Goal: Information Seeking & Learning: Learn about a topic

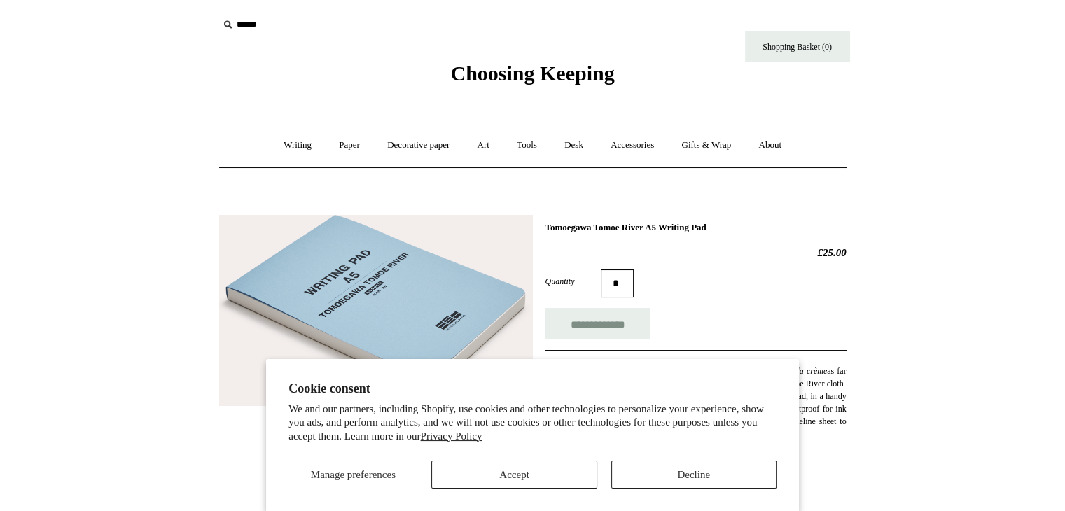
click at [630, 474] on button "Decline" at bounding box center [693, 475] width 165 height 28
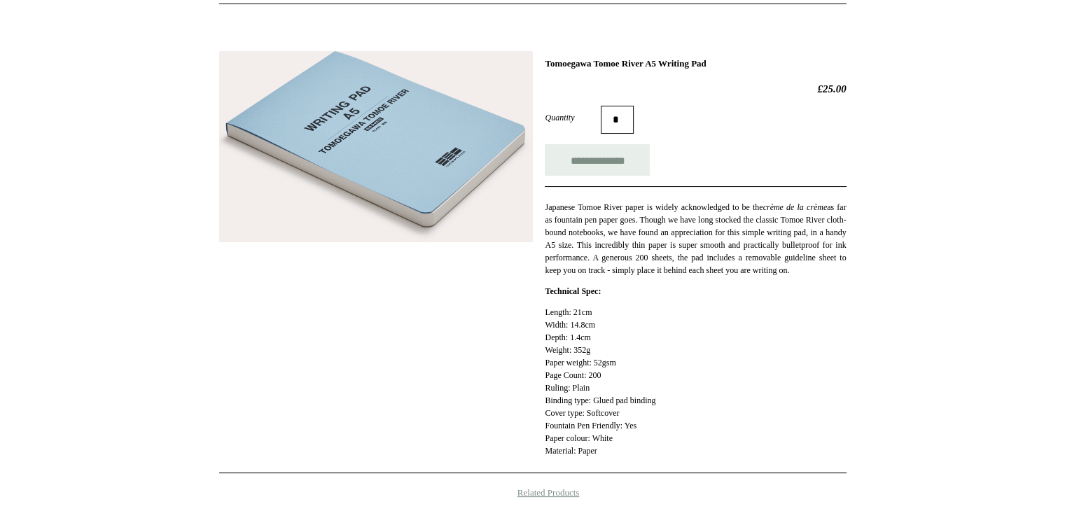
scroll to position [24, 0]
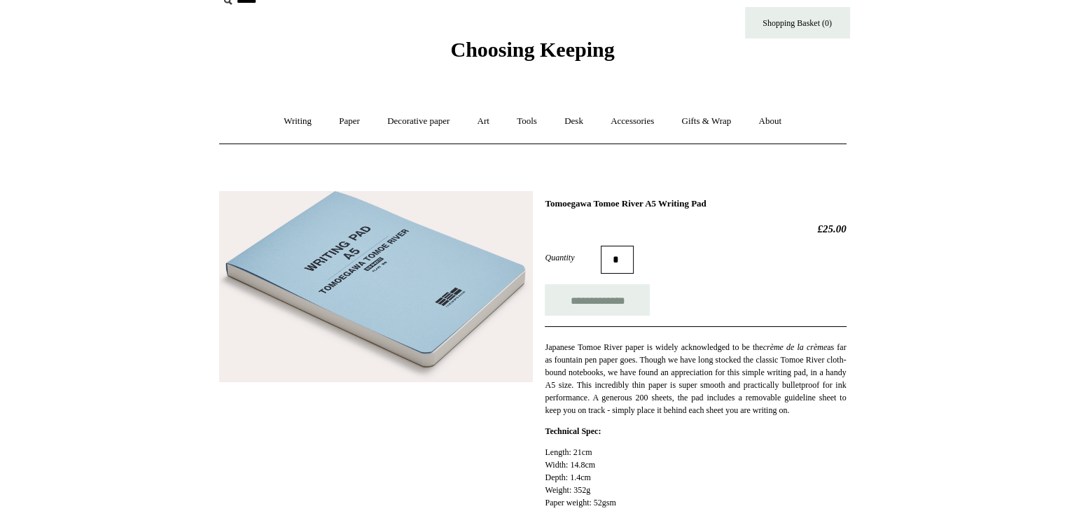
click at [382, 288] on img at bounding box center [376, 287] width 314 height 192
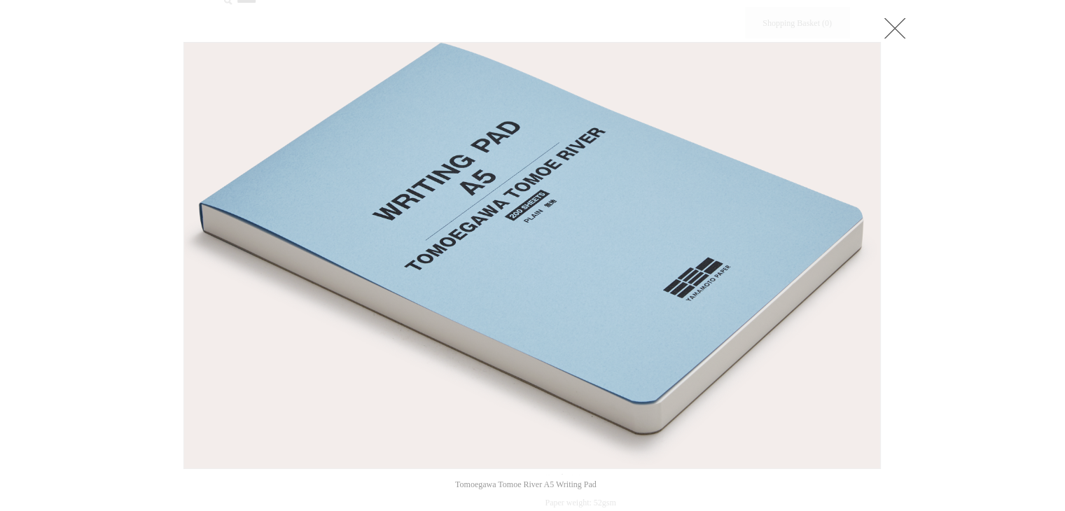
click at [892, 26] on link at bounding box center [895, 28] width 28 height 28
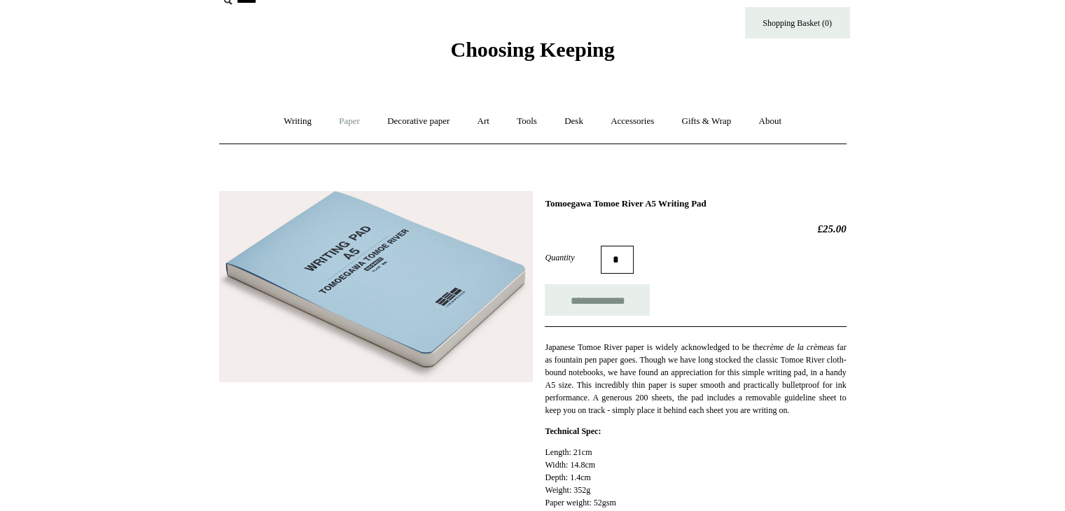
click at [343, 113] on link "Paper +" at bounding box center [349, 121] width 46 height 37
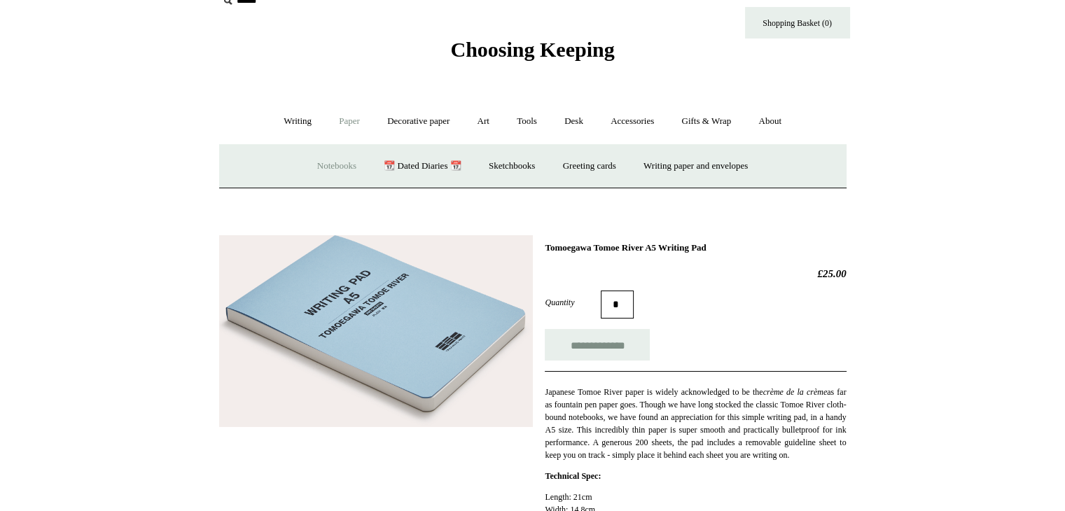
click at [337, 163] on link "Notebooks +" at bounding box center [337, 166] width 64 height 37
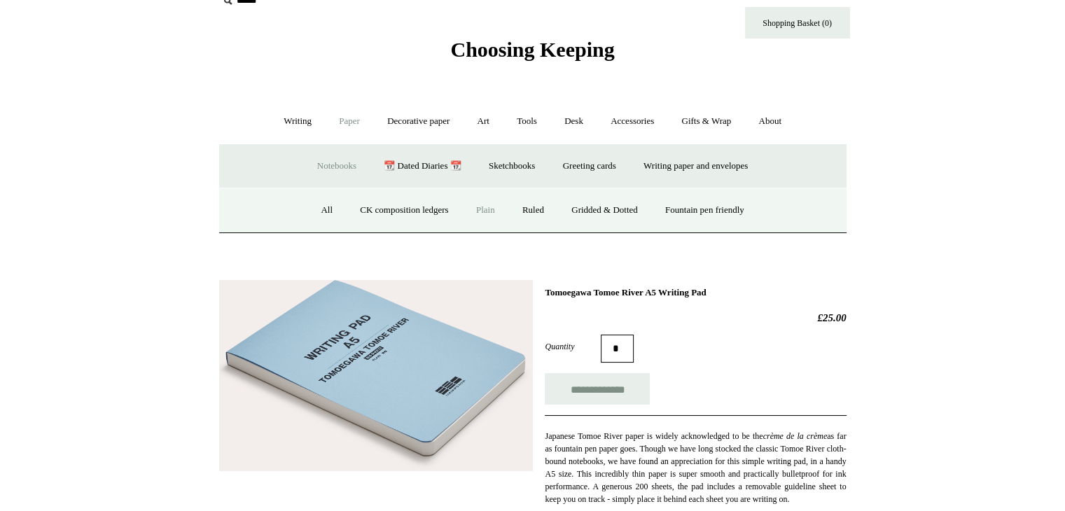
click at [488, 211] on link "Plain" at bounding box center [486, 210] width 44 height 37
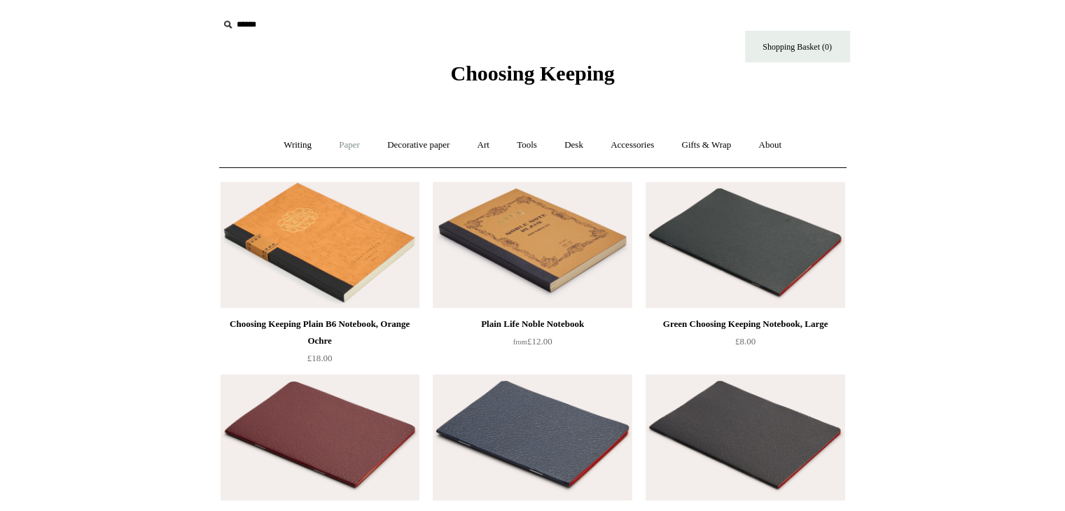
click at [337, 146] on link "Paper +" at bounding box center [349, 145] width 46 height 37
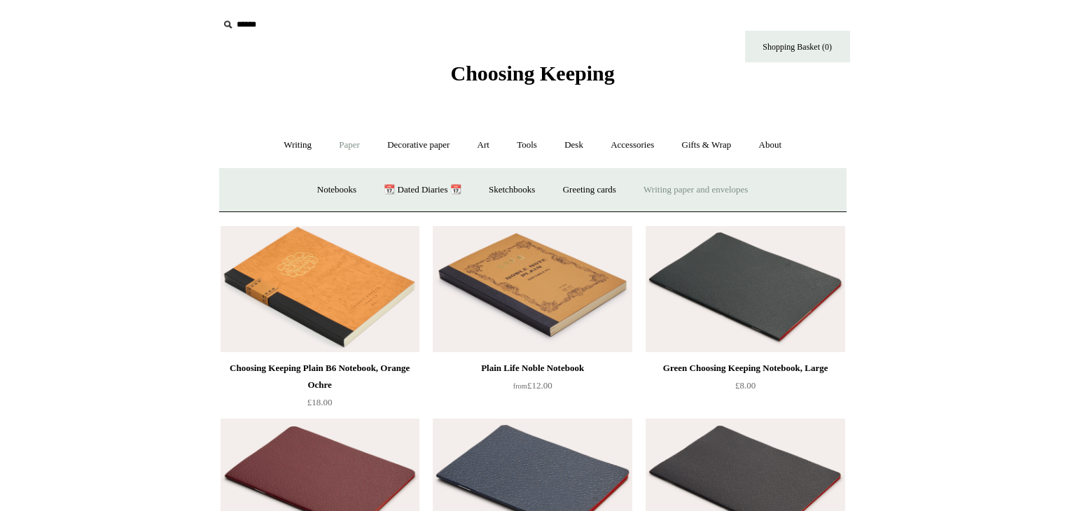
click at [701, 188] on link "Writing paper and envelopes +" at bounding box center [696, 190] width 130 height 37
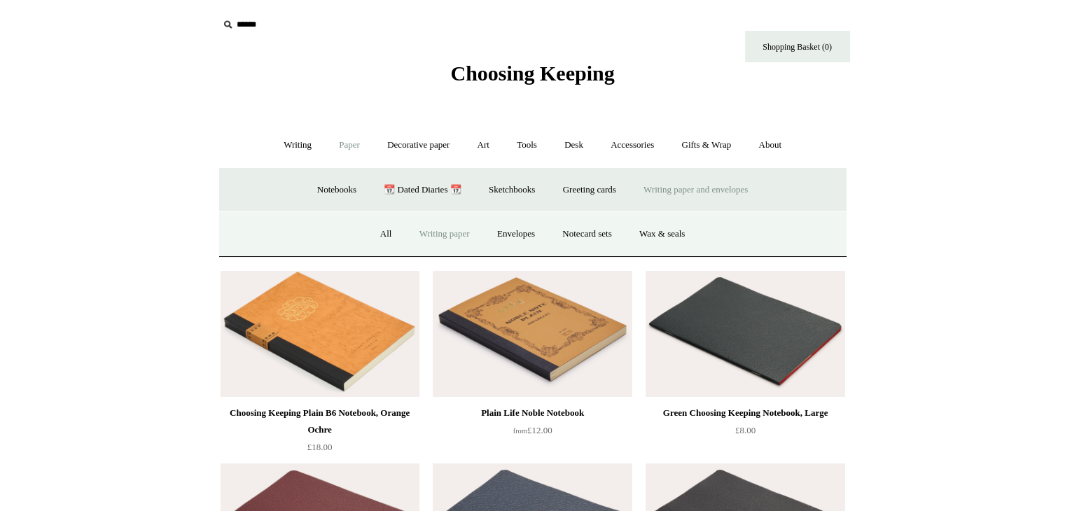
click at [424, 233] on link "Writing paper" at bounding box center [445, 234] width 76 height 37
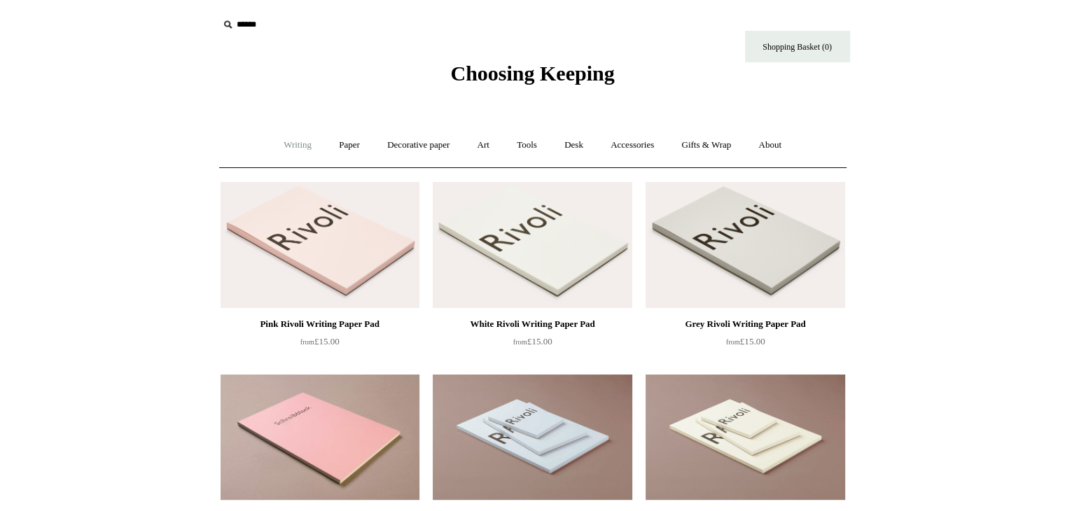
click at [271, 146] on link "Writing +" at bounding box center [297, 145] width 53 height 37
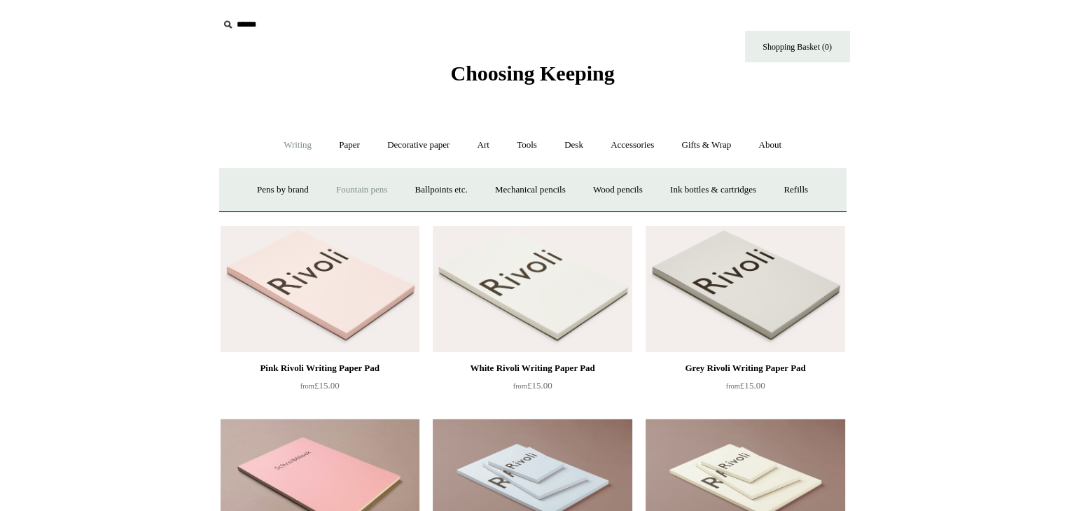
click at [325, 194] on link "Fountain pens +" at bounding box center [362, 190] width 76 height 37
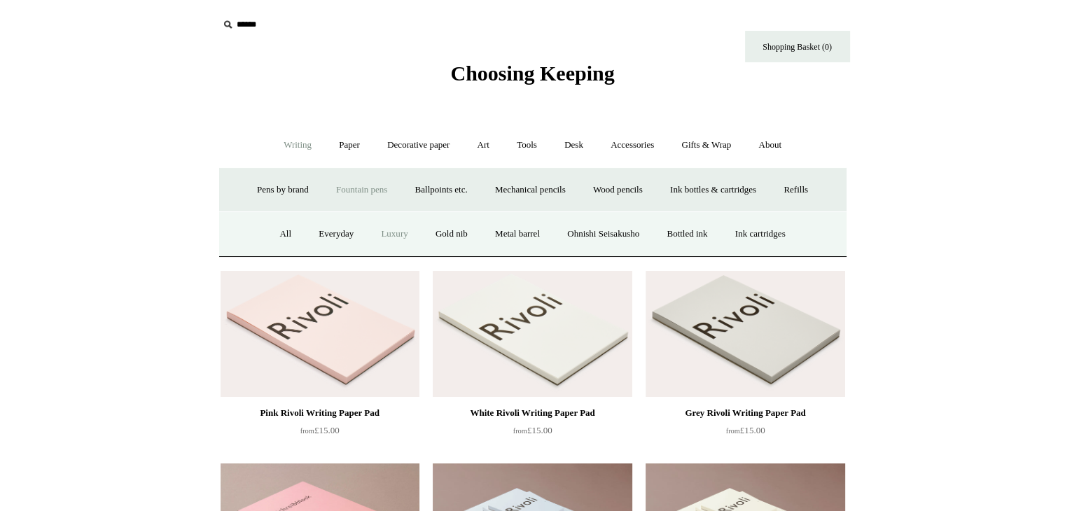
click at [381, 233] on link "Luxury" at bounding box center [394, 234] width 52 height 37
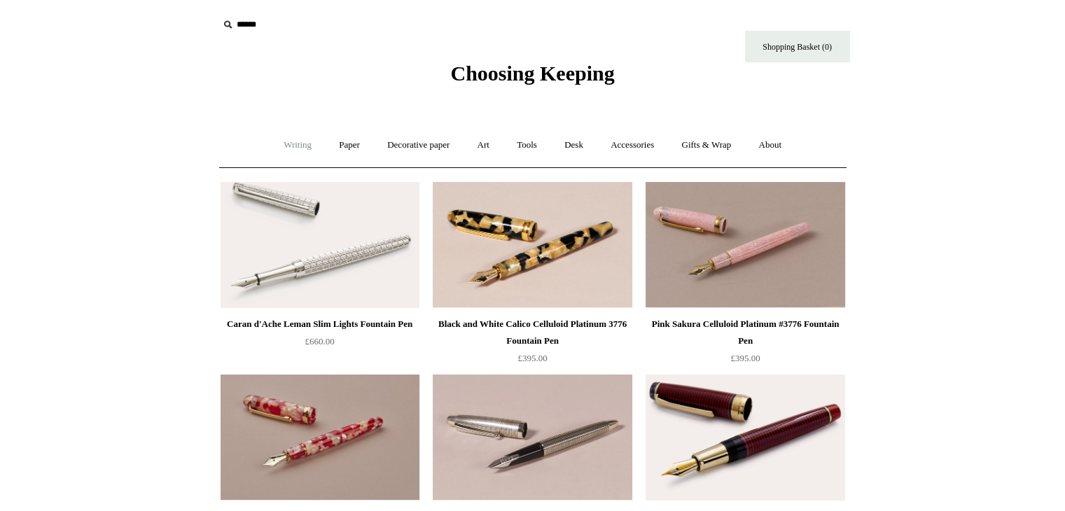
click at [299, 136] on link "Writing +" at bounding box center [297, 145] width 53 height 37
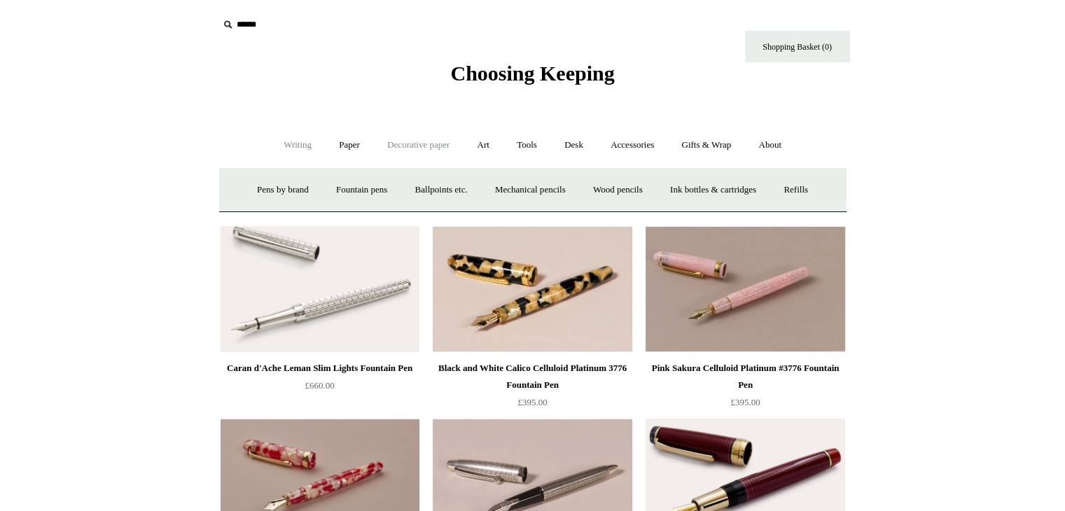
click at [403, 148] on link "Decorative paper +" at bounding box center [419, 145] width 88 height 37
click at [644, 188] on link "Japanese" at bounding box center [641, 190] width 57 height 37
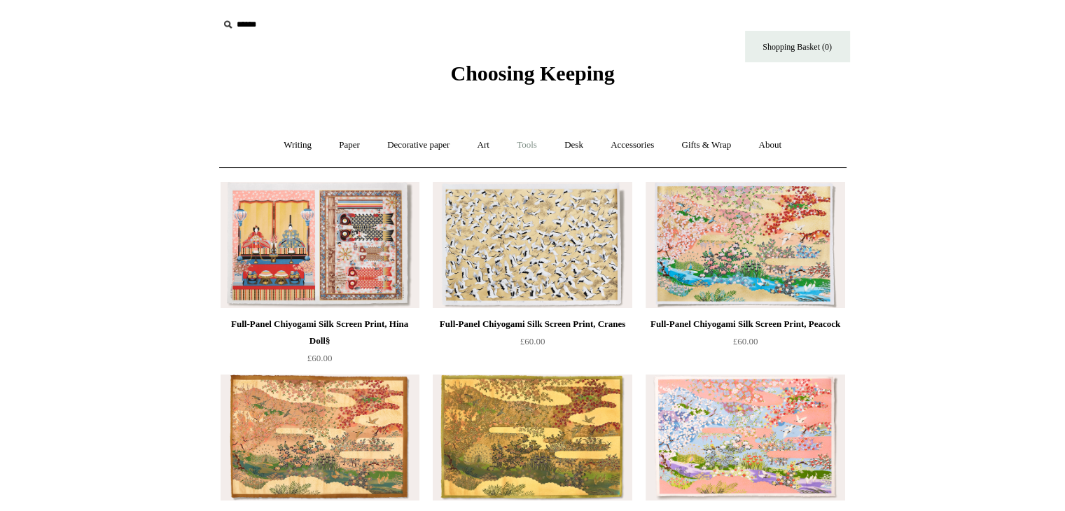
click at [544, 143] on link "Tools +" at bounding box center [527, 145] width 46 height 37
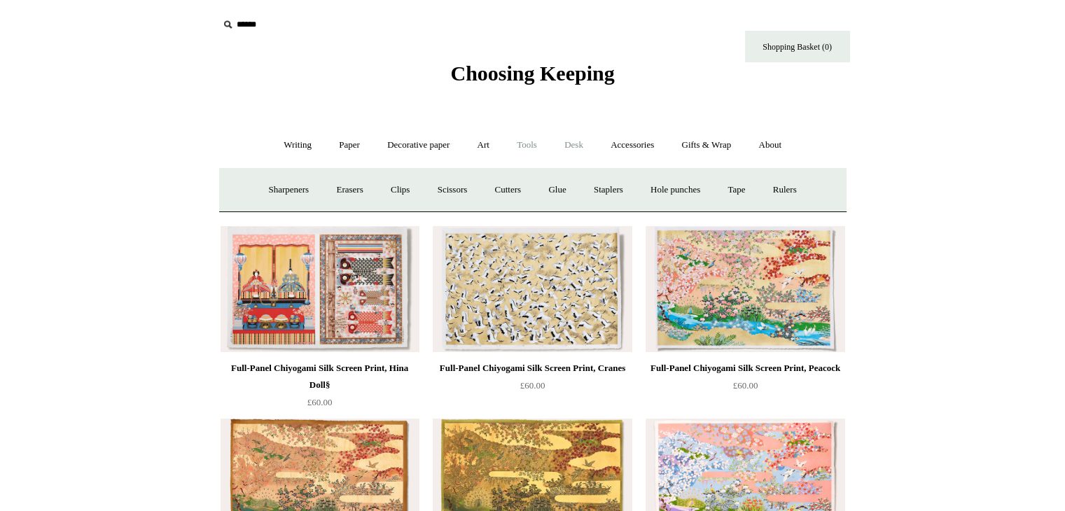
click at [579, 146] on link "Desk +" at bounding box center [574, 145] width 44 height 37
click at [511, 188] on link "Folders" at bounding box center [519, 190] width 53 height 37
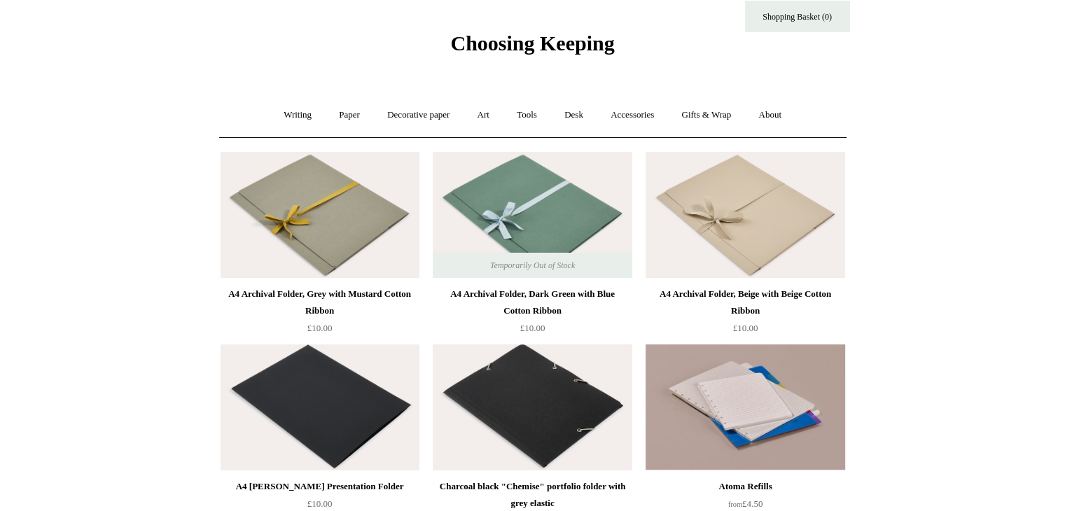
scroll to position [1, 0]
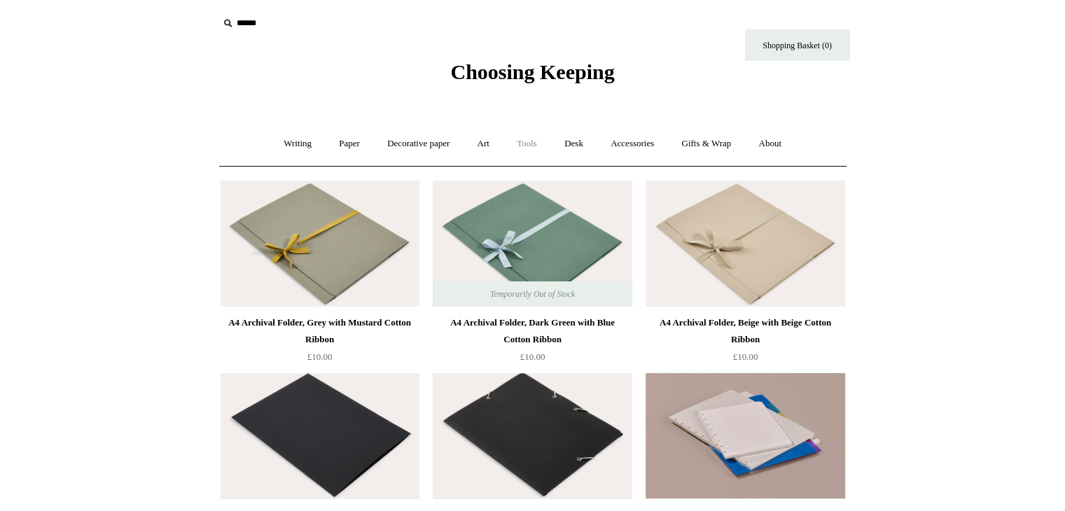
click at [536, 143] on link "Tools +" at bounding box center [527, 143] width 46 height 37
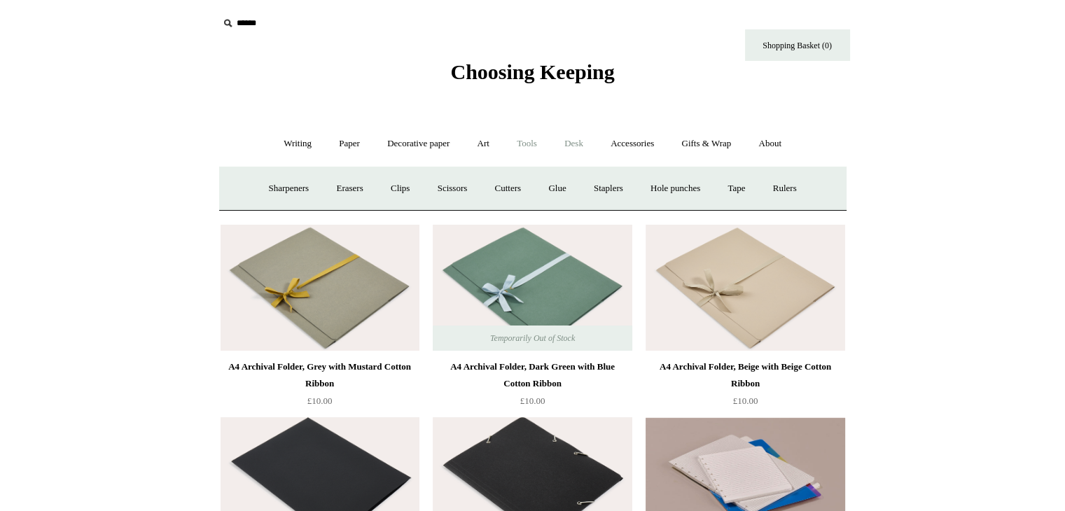
click at [568, 141] on link "Desk +" at bounding box center [574, 143] width 44 height 37
click at [432, 188] on link "Boxes & archiving" at bounding box center [443, 188] width 94 height 37
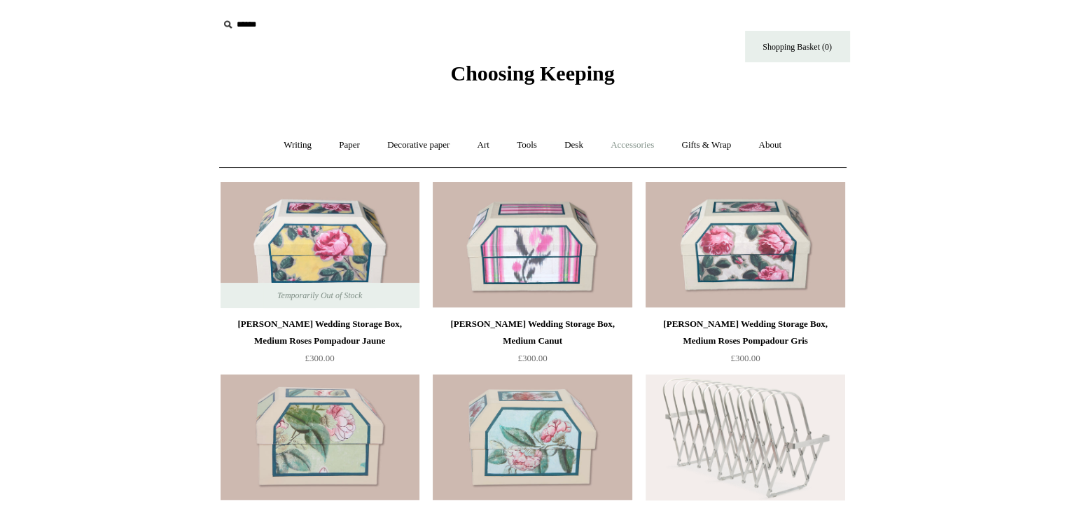
click at [658, 138] on link "Accessories +" at bounding box center [632, 145] width 69 height 37
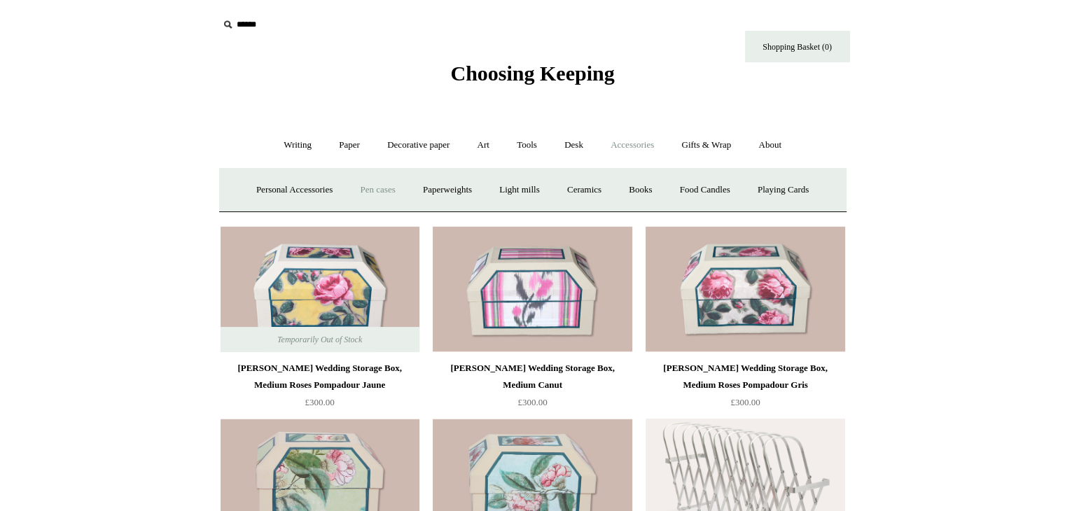
click at [354, 191] on link "Pen cases" at bounding box center [377, 190] width 60 height 37
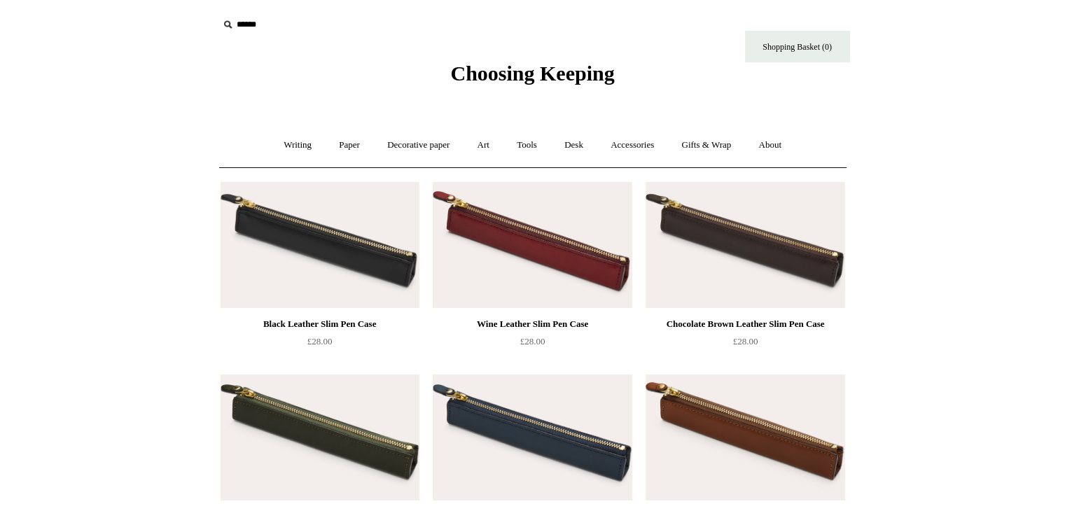
click at [260, 24] on input "text" at bounding box center [305, 25] width 172 height 26
type input "**********"
click at [371, 12] on input "*" at bounding box center [378, 24] width 14 height 25
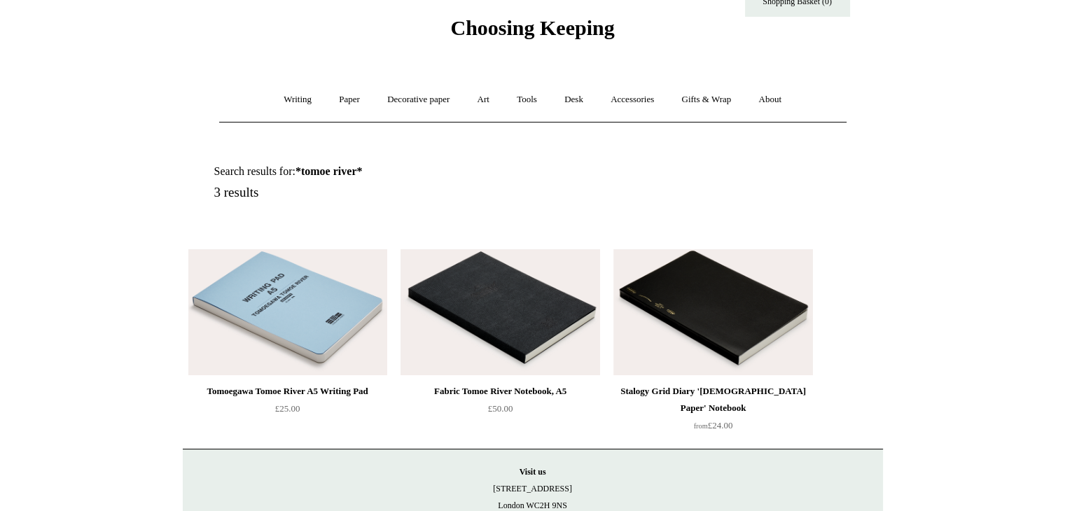
scroll to position [70, 0]
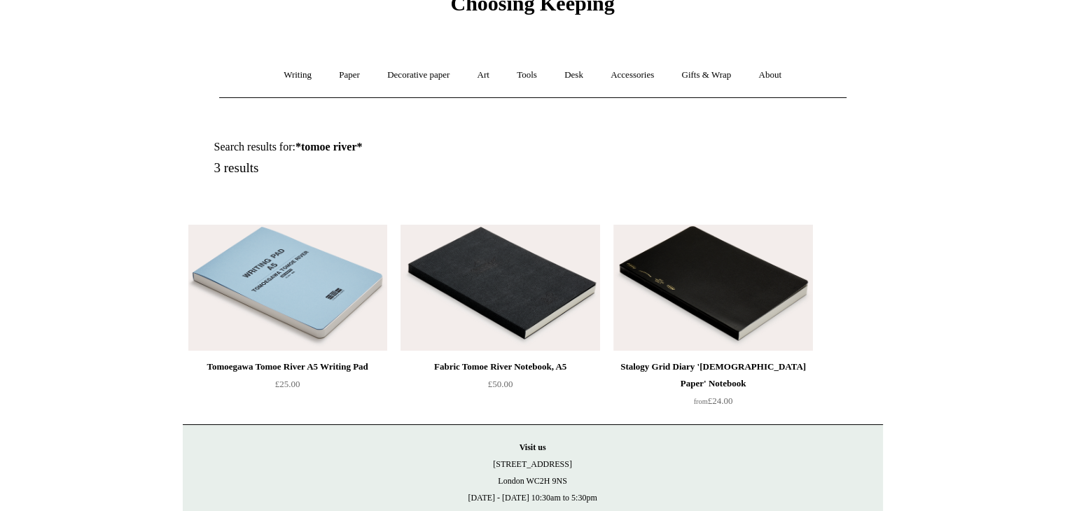
click at [668, 365] on div "Stalogy Grid Diary '[DEMOGRAPHIC_DATA] Paper' Notebook" at bounding box center [713, 376] width 192 height 34
click at [468, 366] on div "Fabric Tomoe River Notebook, A5" at bounding box center [500, 367] width 192 height 17
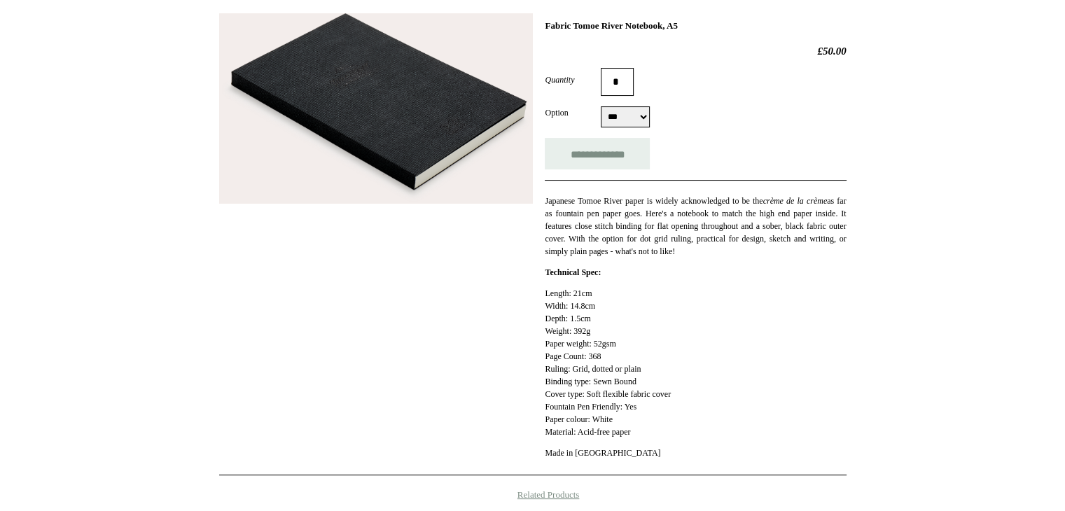
scroll to position [210, 0]
